Goal: Navigation & Orientation: Find specific page/section

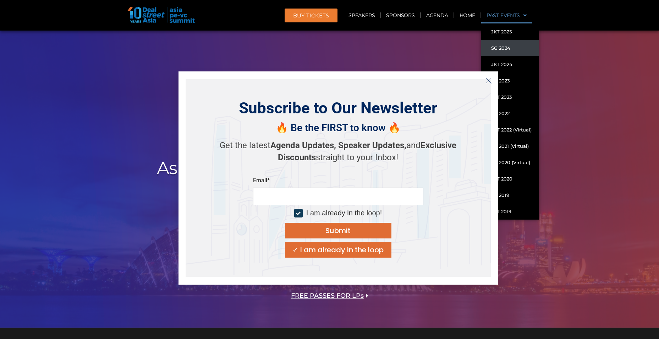
click at [504, 45] on link "SG 2024" at bounding box center [511, 48] width 58 height 16
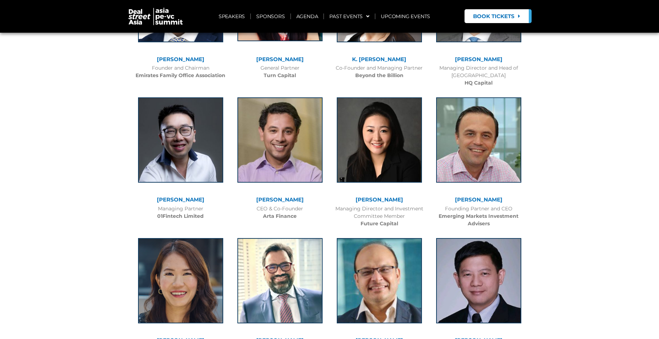
scroll to position [1562, 0]
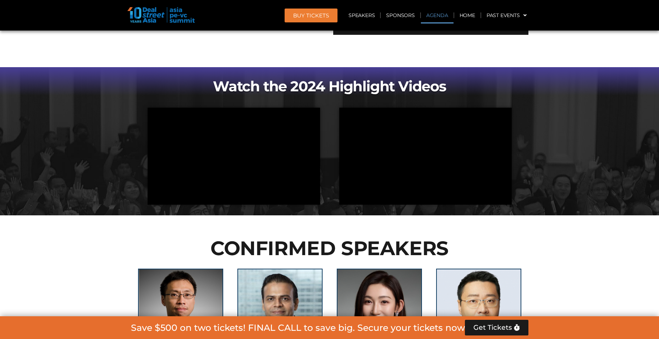
scroll to position [604, 0]
